Goal: Task Accomplishment & Management: Use online tool/utility

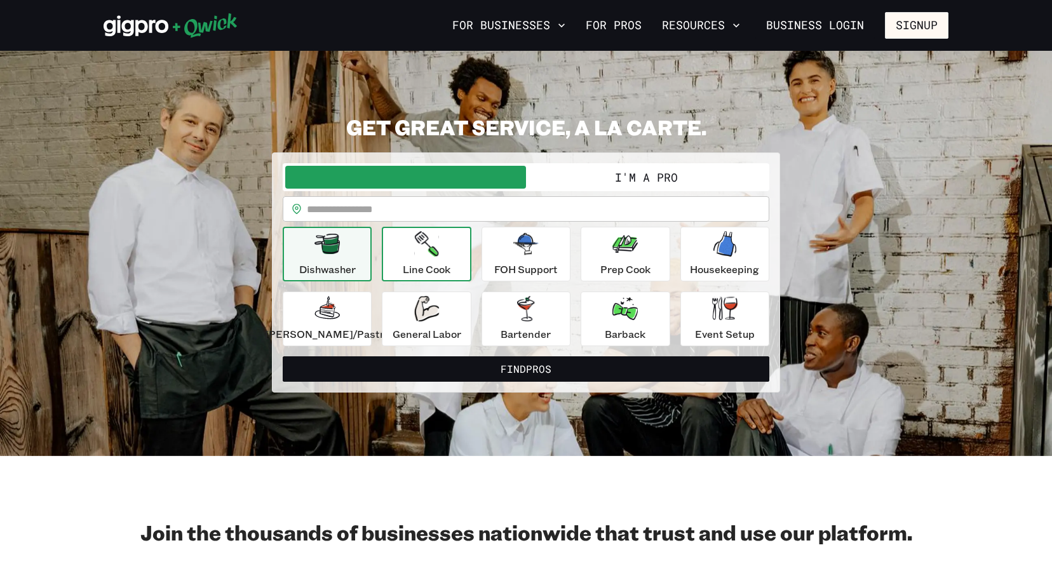
click at [435, 263] on p "Line Cook" at bounding box center [427, 269] width 48 height 15
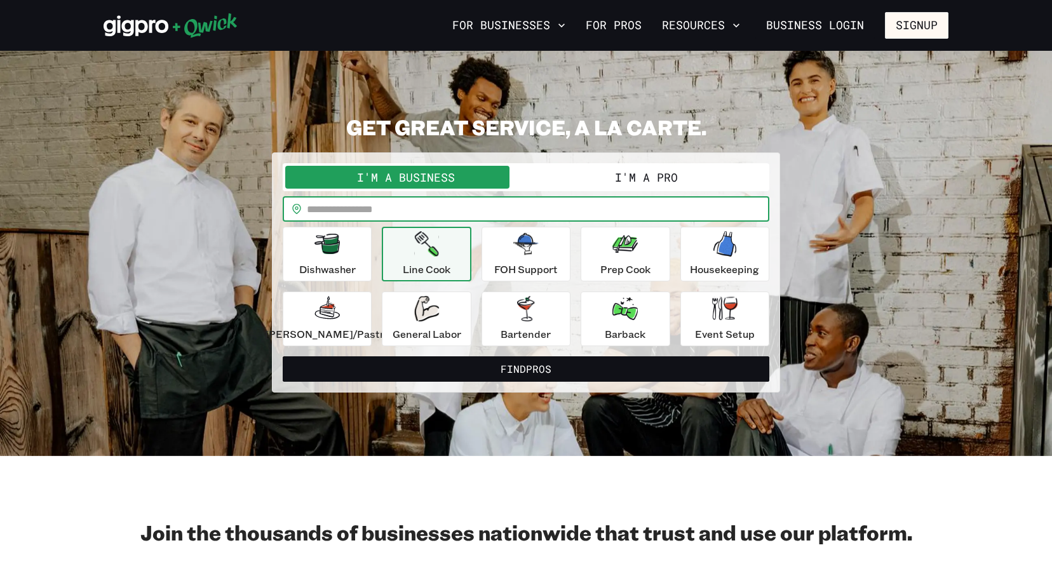
click at [439, 217] on input "text" at bounding box center [538, 208] width 463 height 25
type input "*****"
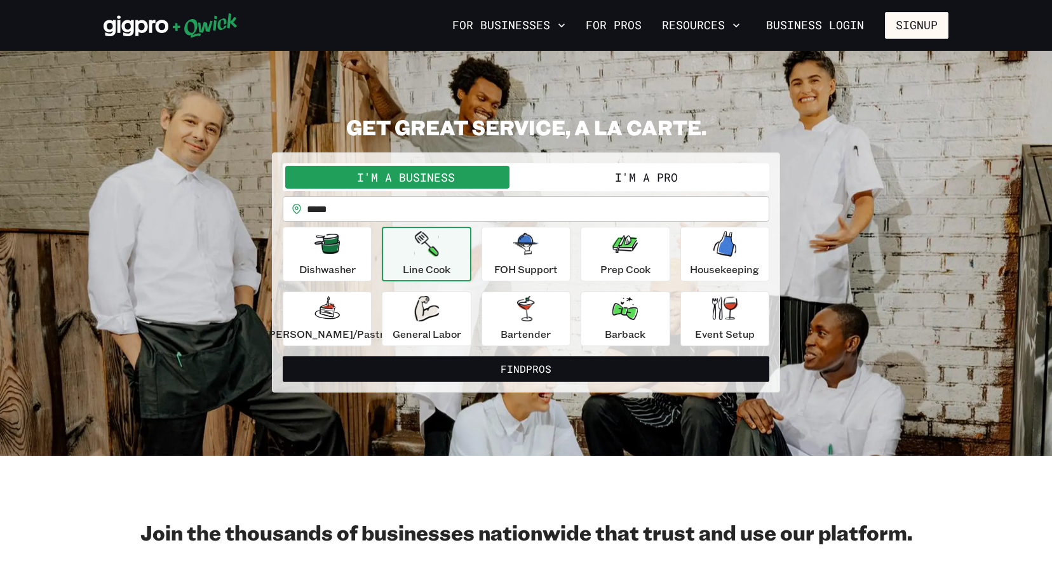
click at [433, 258] on div "Line Cook" at bounding box center [427, 254] width 48 height 46
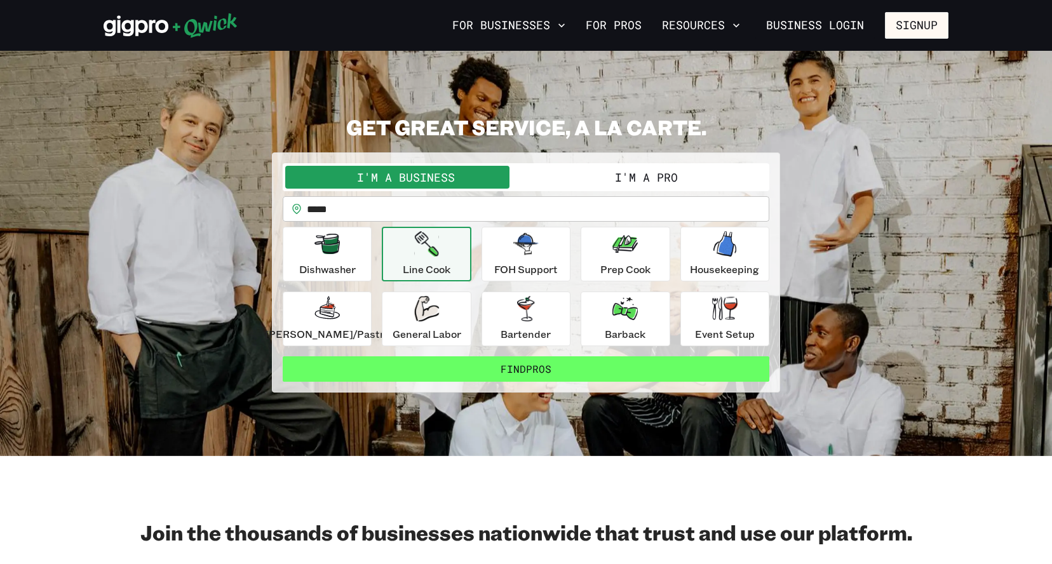
click at [504, 363] on button "Find Pros" at bounding box center [526, 368] width 487 height 25
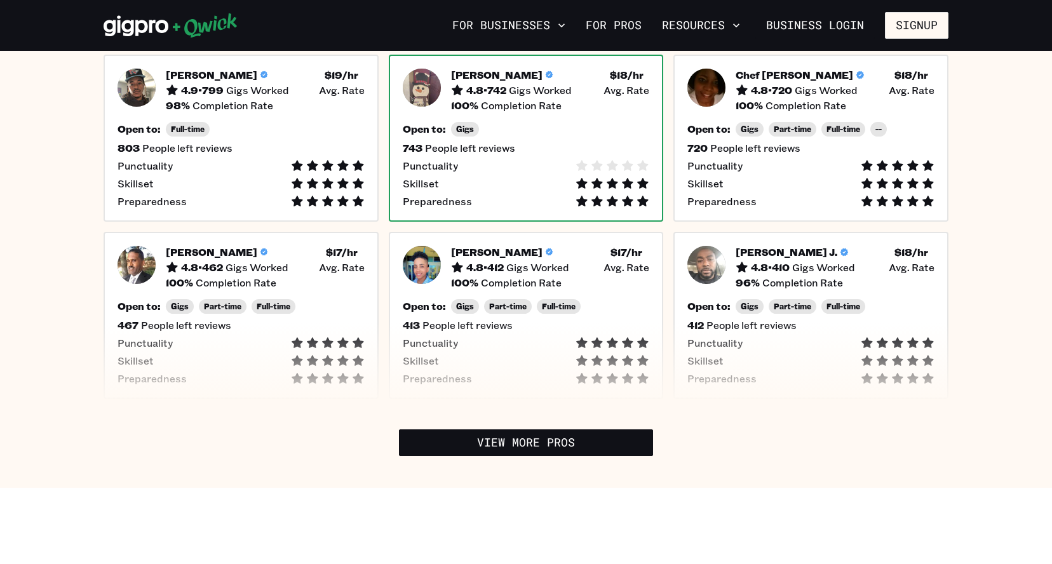
scroll to position [352, 0]
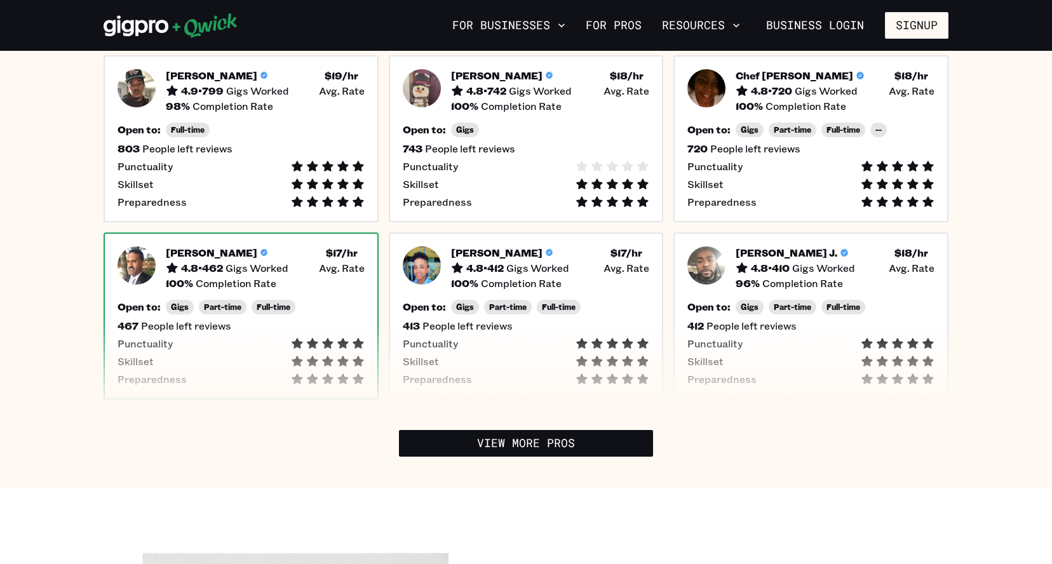
click at [330, 299] on div "[PERSON_NAME] 4.8 • 462 Gigs Worked $ 17 /hr • Avg. Rate 100 % Completion Rate …" at bounding box center [241, 316] width 275 height 167
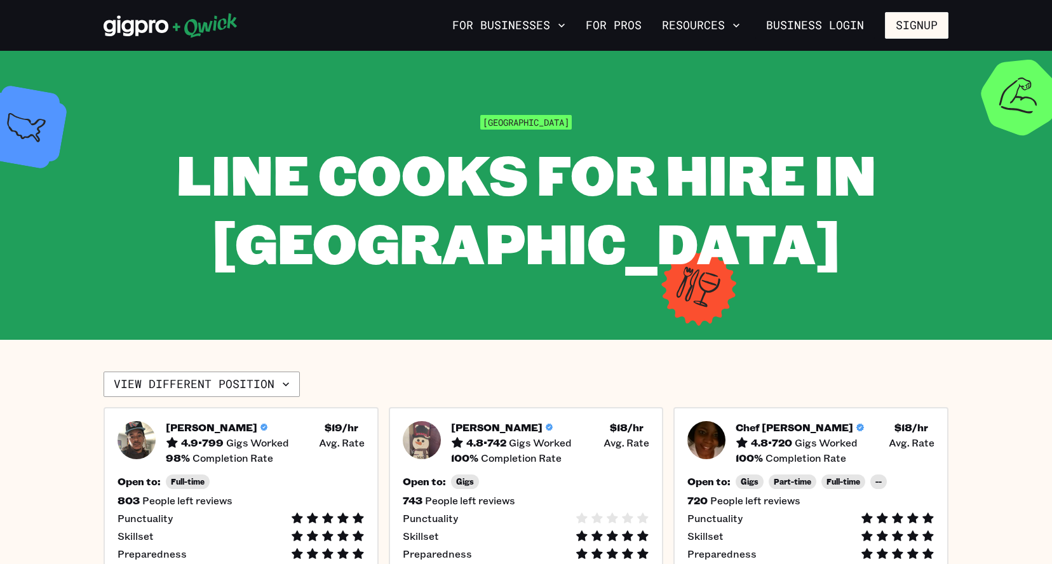
scroll to position [152, 0]
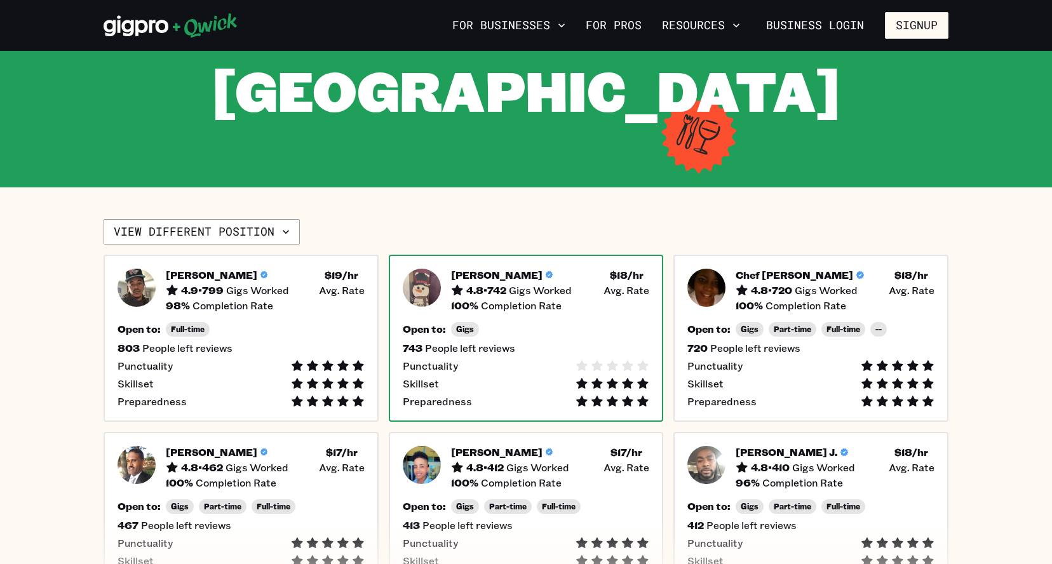
click at [501, 367] on div "Punctuality" at bounding box center [526, 366] width 247 height 13
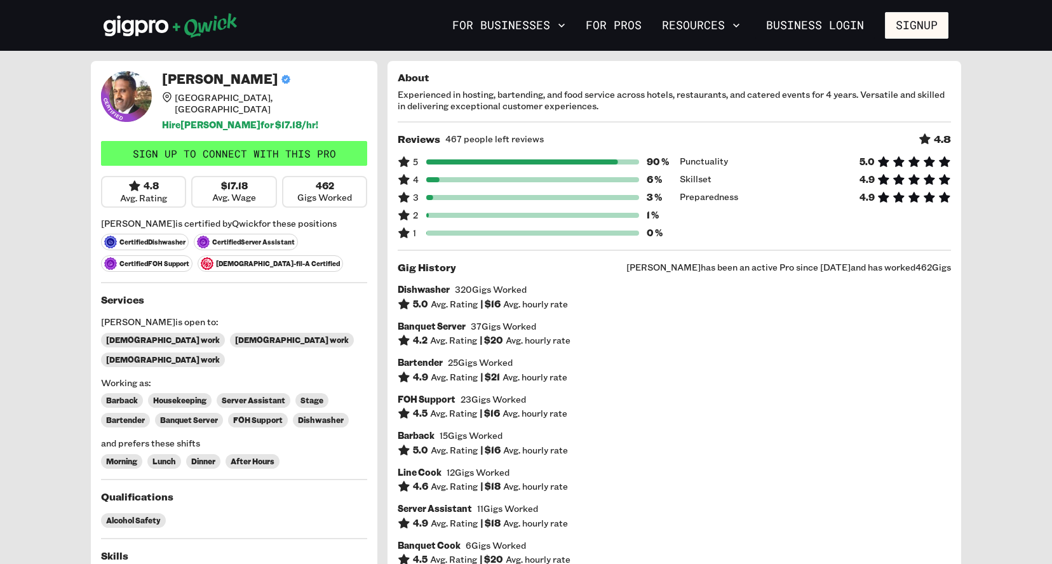
click at [197, 143] on link "Sign up to connect with this Pro" at bounding box center [234, 153] width 266 height 25
